Goal: Information Seeking & Learning: Learn about a topic

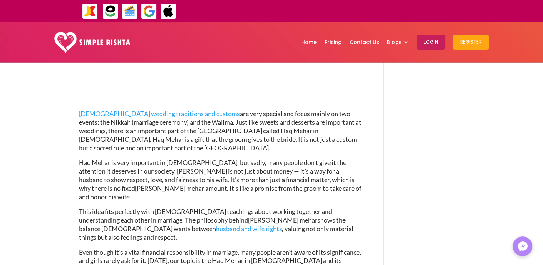
scroll to position [228, 0]
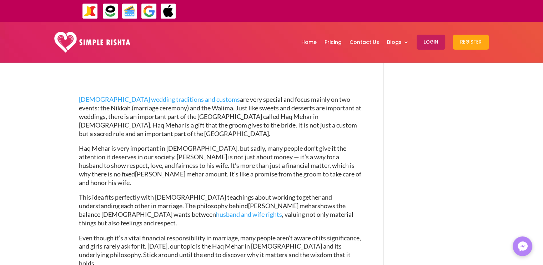
click at [265, 118] on span "[DEMOGRAPHIC_DATA] wedding traditions and customs are very special and focus ma…" at bounding box center [220, 116] width 282 height 42
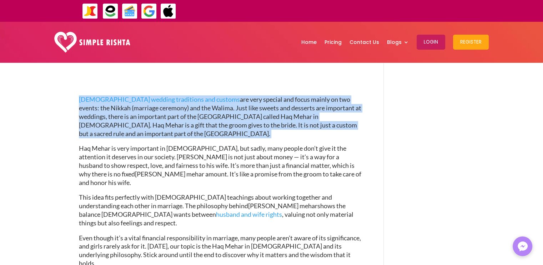
click at [265, 118] on span "[DEMOGRAPHIC_DATA] wedding traditions and customs are very special and focus ma…" at bounding box center [220, 116] width 282 height 42
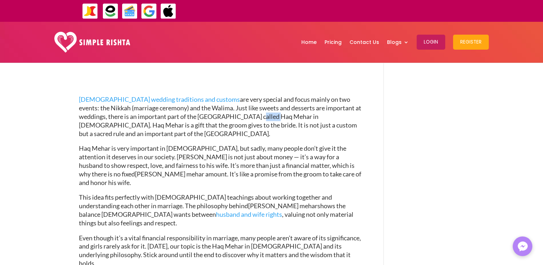
click at [265, 118] on span "[DEMOGRAPHIC_DATA] wedding traditions and customs are very special and focus ma…" at bounding box center [220, 116] width 282 height 42
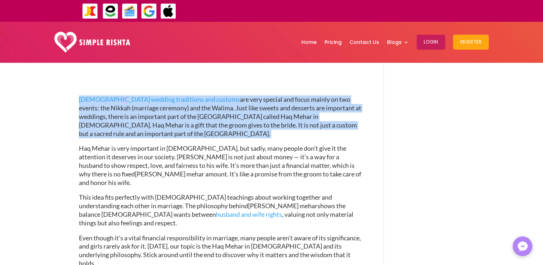
click at [265, 118] on span "[DEMOGRAPHIC_DATA] wedding traditions and customs are very special and focus ma…" at bounding box center [220, 116] width 282 height 42
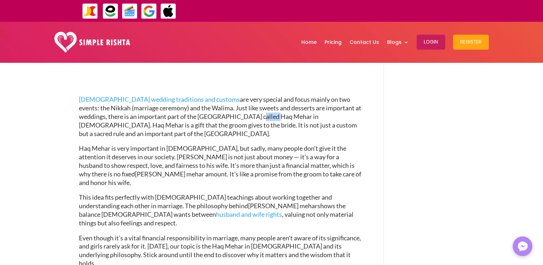
click at [265, 118] on span "[DEMOGRAPHIC_DATA] wedding traditions and customs are very special and focus ma…" at bounding box center [220, 116] width 282 height 42
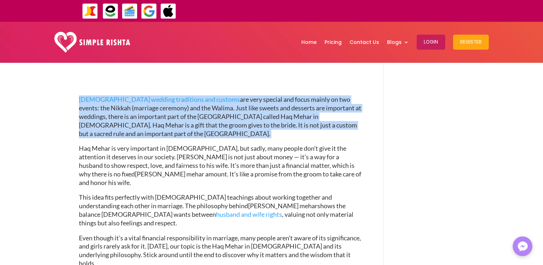
click at [265, 118] on span "[DEMOGRAPHIC_DATA] wedding traditions and customs are very special and focus ma…" at bounding box center [220, 116] width 282 height 42
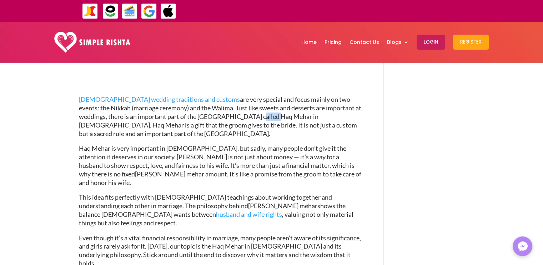
click at [265, 118] on span "[DEMOGRAPHIC_DATA] wedding traditions and customs are very special and focus ma…" at bounding box center [220, 116] width 282 height 42
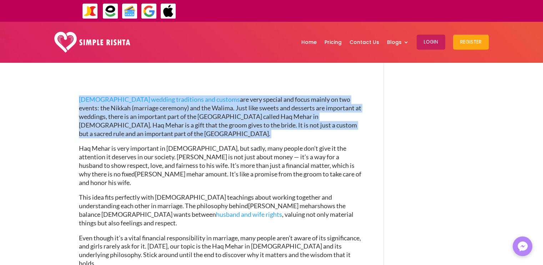
click at [265, 118] on span "[DEMOGRAPHIC_DATA] wedding traditions and customs are very special and focus ma…" at bounding box center [220, 116] width 282 height 42
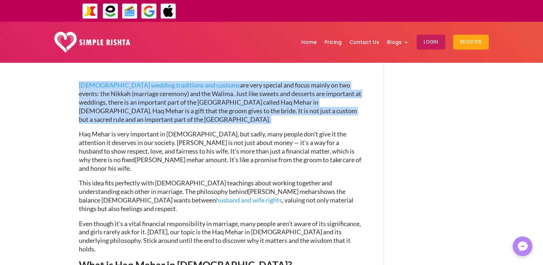
scroll to position [271, 0]
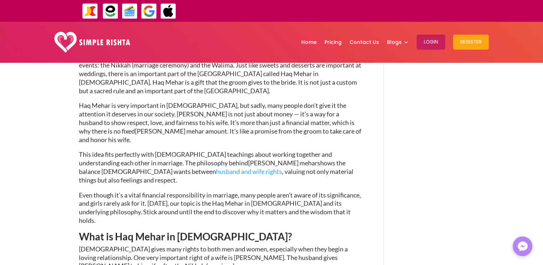
click at [265, 118] on p "Haq Mehar is very important in [DEMOGRAPHIC_DATA], but sadly, many people don’t…" at bounding box center [221, 125] width 284 height 49
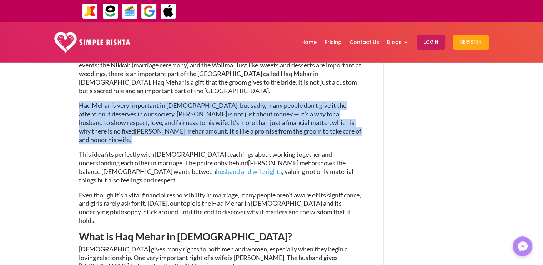
click at [265, 118] on p "Haq Mehar is very important in [DEMOGRAPHIC_DATA], but sadly, many people don’t…" at bounding box center [221, 125] width 284 height 49
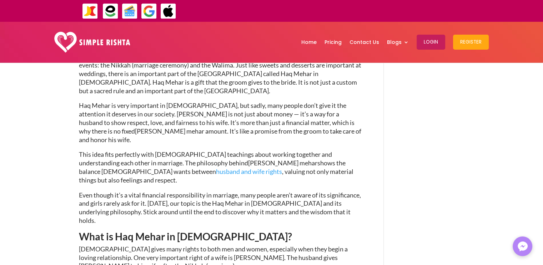
click at [250, 84] on span "[DEMOGRAPHIC_DATA] wedding traditions and customs are very special and focus ma…" at bounding box center [220, 73] width 282 height 42
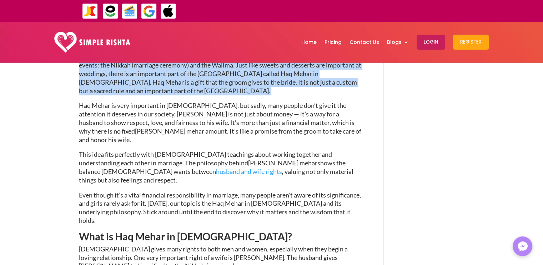
click at [250, 84] on span "[DEMOGRAPHIC_DATA] wedding traditions and customs are very special and focus ma…" at bounding box center [220, 73] width 282 height 42
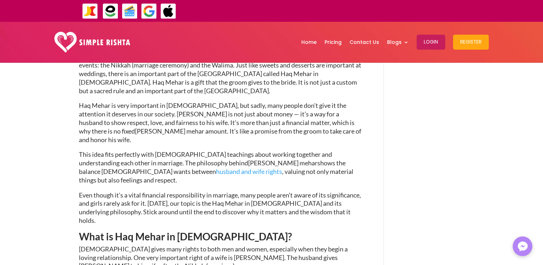
click at [253, 115] on span "Haq Mehar is very important in [DEMOGRAPHIC_DATA], but sadly, many people don’t…" at bounding box center [216, 117] width 275 height 33
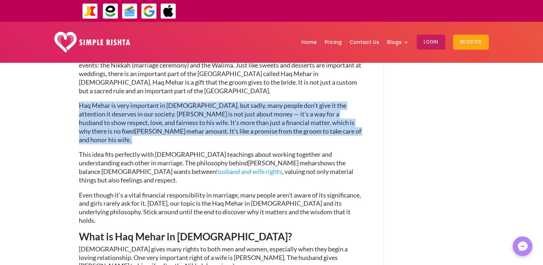
click at [253, 115] on span "Haq Mehar is very important in [DEMOGRAPHIC_DATA], but sadly, many people don’t…" at bounding box center [216, 117] width 275 height 33
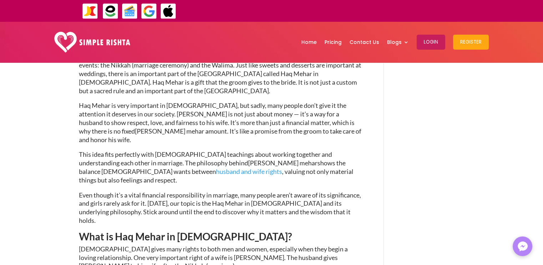
click at [242, 75] on span "[DEMOGRAPHIC_DATA] wedding traditions and customs are very special and focus ma…" at bounding box center [220, 73] width 282 height 42
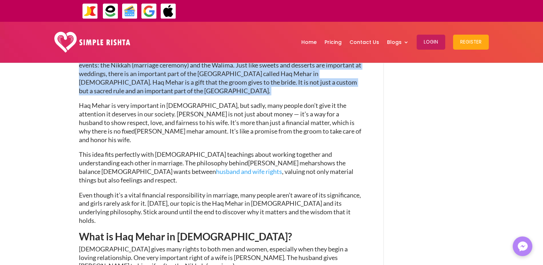
click at [242, 75] on span "[DEMOGRAPHIC_DATA] wedding traditions and customs are very special and focus ma…" at bounding box center [220, 73] width 282 height 42
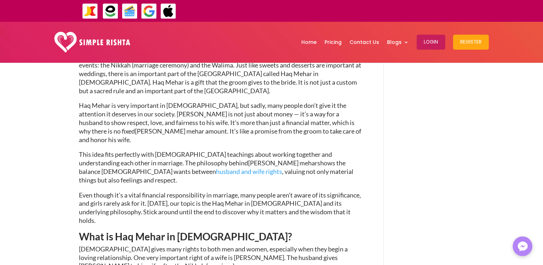
click at [245, 117] on span "Haq Mehar is very important in [DEMOGRAPHIC_DATA], but sadly, many people don’t…" at bounding box center [216, 117] width 275 height 33
click at [235, 79] on span "[DEMOGRAPHIC_DATA] wedding traditions and customs are very special and focus ma…" at bounding box center [220, 73] width 282 height 42
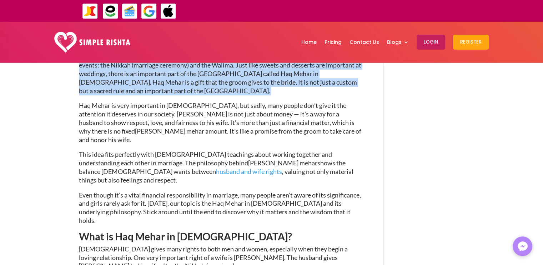
click at [234, 79] on span "[DEMOGRAPHIC_DATA] wedding traditions and customs are very special and focus ma…" at bounding box center [220, 73] width 282 height 42
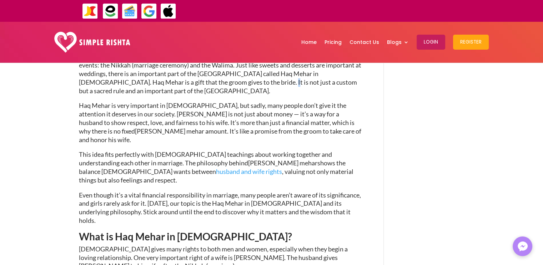
click at [234, 79] on span "[DEMOGRAPHIC_DATA] wedding traditions and customs are very special and focus ma…" at bounding box center [220, 73] width 282 height 42
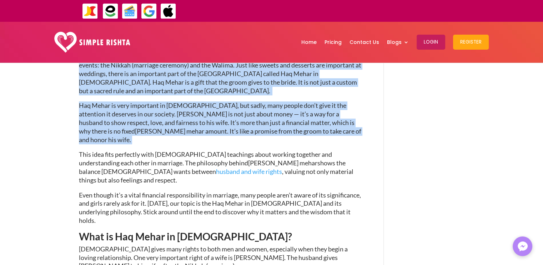
drag, startPoint x: 234, startPoint y: 79, endPoint x: 238, endPoint y: 108, distance: 29.5
click at [238, 108] on span "Haq Mehar is very important in [DEMOGRAPHIC_DATA], but sadly, many people don’t…" at bounding box center [216, 117] width 275 height 33
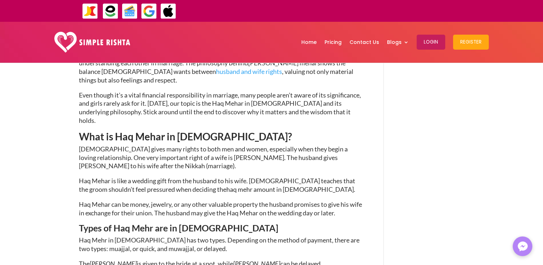
scroll to position [471, 0]
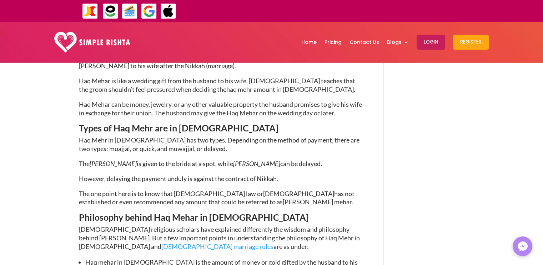
click at [130, 136] on span "Haq Mehr in [DEMOGRAPHIC_DATA] has two types. Depending on the method of paymen…" at bounding box center [219, 144] width 280 height 16
click at [113, 159] on span "[PERSON_NAME]" at bounding box center [113, 163] width 47 height 8
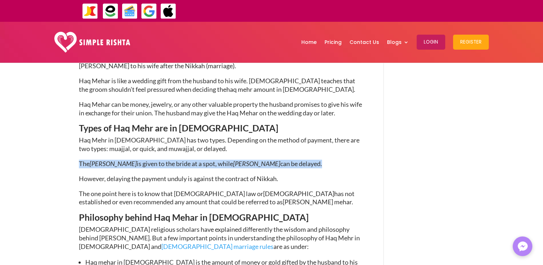
click at [113, 159] on span "[PERSON_NAME]" at bounding box center [113, 163] width 47 height 8
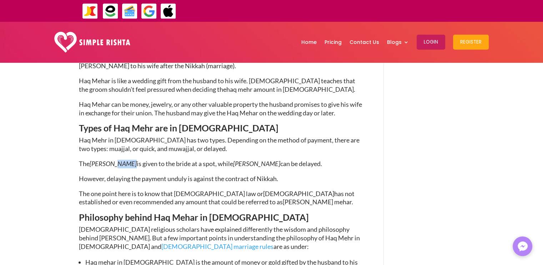
click at [113, 159] on span "[PERSON_NAME]" at bounding box center [113, 163] width 47 height 8
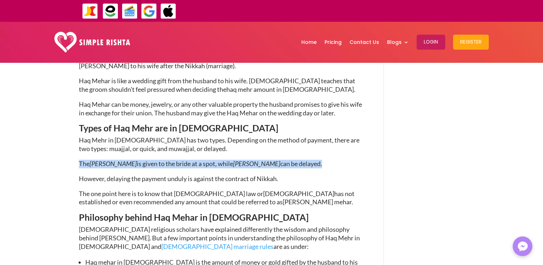
click at [113, 159] on span "[PERSON_NAME]" at bounding box center [113, 163] width 47 height 8
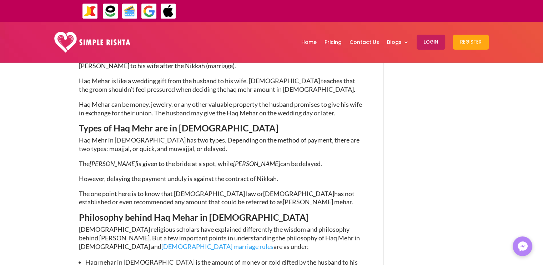
click at [113, 159] on span "[PERSON_NAME]" at bounding box center [113, 163] width 47 height 8
click at [98, 159] on span "[PERSON_NAME]" at bounding box center [113, 163] width 47 height 8
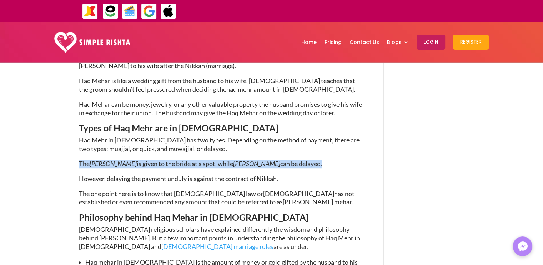
click at [98, 159] on span "[PERSON_NAME]" at bounding box center [113, 163] width 47 height 8
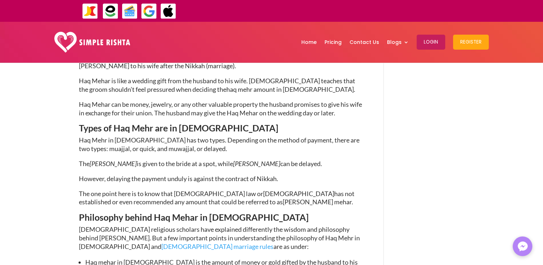
click at [110, 174] on span "However, delaying the payment unduly is against the contract of Nikkah." at bounding box center [178, 178] width 199 height 8
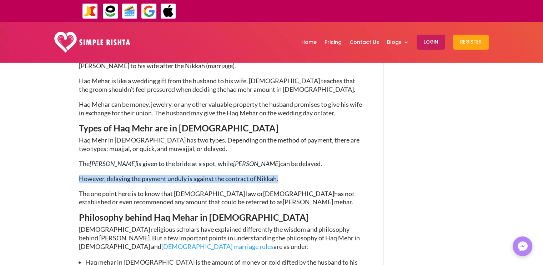
click at [110, 174] on span "However, delaying the payment unduly is against the contract of Nikkah." at bounding box center [178, 178] width 199 height 8
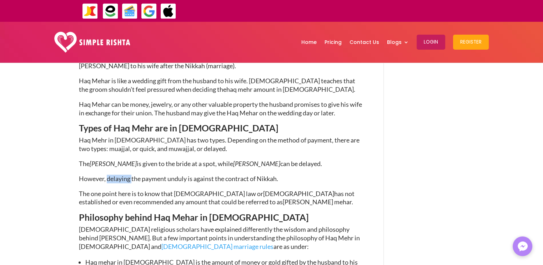
click at [110, 174] on span "However, delaying the payment unduly is against the contract of Nikkah." at bounding box center [178, 178] width 199 height 8
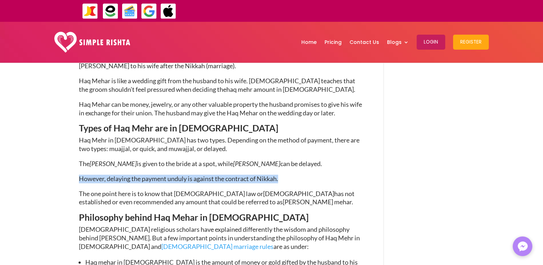
click at [110, 174] on span "However, delaying the payment unduly is against the contract of Nikkah." at bounding box center [178, 178] width 199 height 8
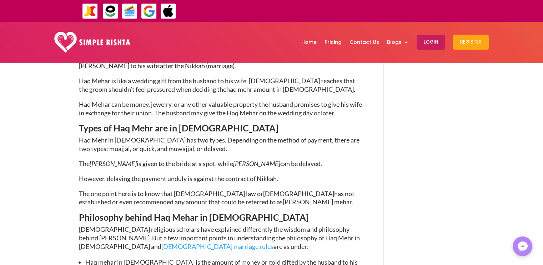
click at [118, 189] on span "has not established or even recommended any amount that could be referred to as" at bounding box center [216, 197] width 275 height 16
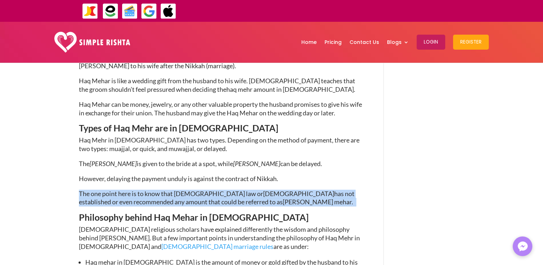
click at [118, 189] on span "has not established or even recommended any amount that could be referred to as" at bounding box center [216, 197] width 275 height 16
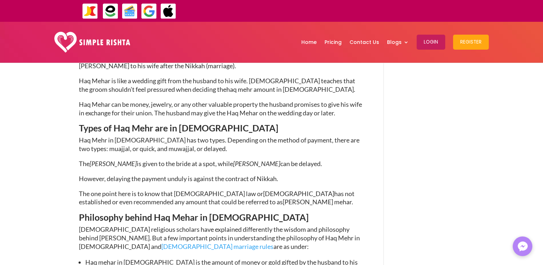
click at [106, 159] on span "[PERSON_NAME]" at bounding box center [113, 163] width 47 height 8
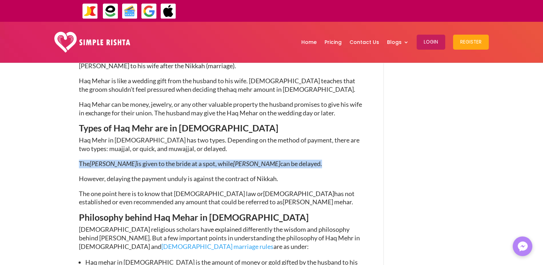
click at [106, 159] on span "[PERSON_NAME]" at bounding box center [113, 163] width 47 height 8
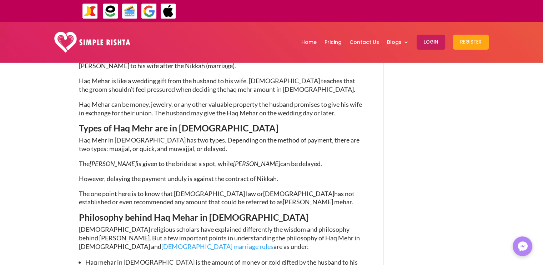
click at [103, 136] on span "Haq Mehr in [DEMOGRAPHIC_DATA] has two types. Depending on the method of paymen…" at bounding box center [219, 144] width 280 height 16
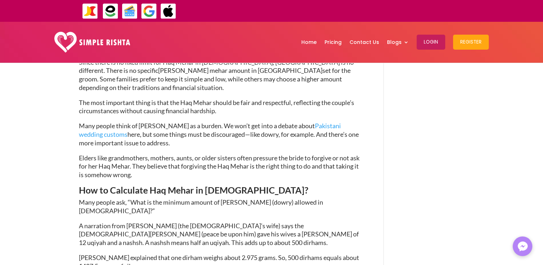
scroll to position [1042, 0]
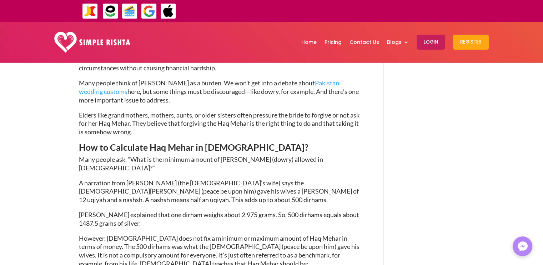
click at [98, 179] on span "A narration from [PERSON_NAME] (the [DEMOGRAPHIC_DATA]’s wife) says the [DEMOGR…" at bounding box center [219, 191] width 280 height 25
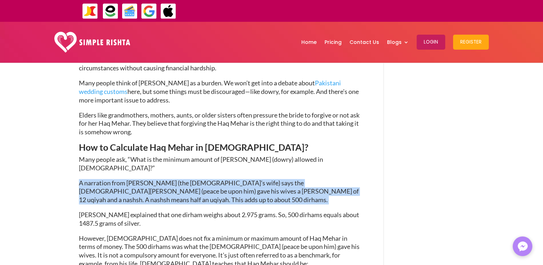
click at [98, 179] on span "A narration from [PERSON_NAME] (the [DEMOGRAPHIC_DATA]’s wife) says the [DEMOGR…" at bounding box center [219, 191] width 280 height 25
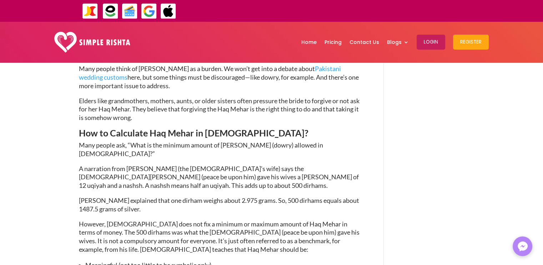
scroll to position [1070, 0]
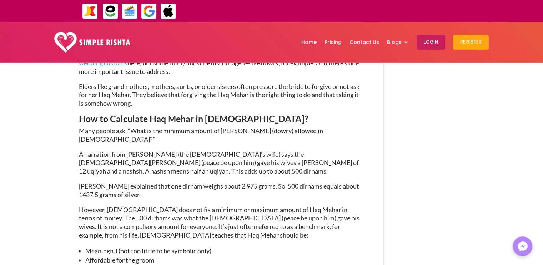
click at [119, 206] on span "However, [DEMOGRAPHIC_DATA] does not fix a minimum or maximum amount of Haq Meh…" at bounding box center [219, 222] width 280 height 33
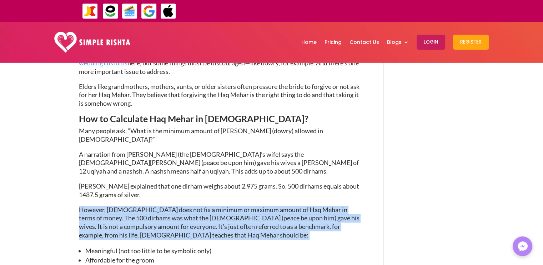
click at [119, 206] on span "However, [DEMOGRAPHIC_DATA] does not fix a minimum or maximum amount of Haq Meh…" at bounding box center [219, 222] width 280 height 33
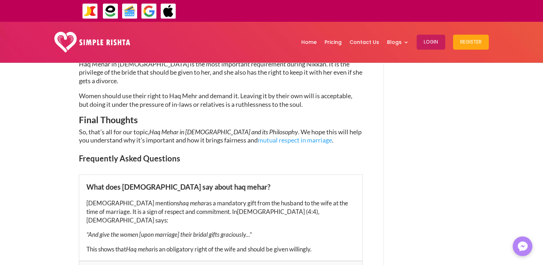
scroll to position [1399, 0]
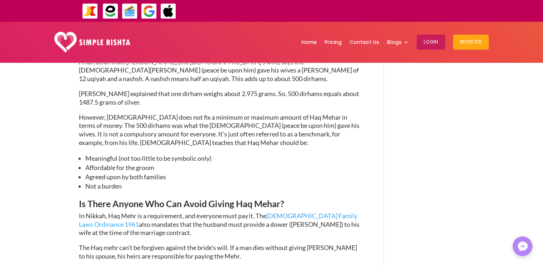
scroll to position [1394, 0]
